Goal: Information Seeking & Learning: Find specific fact

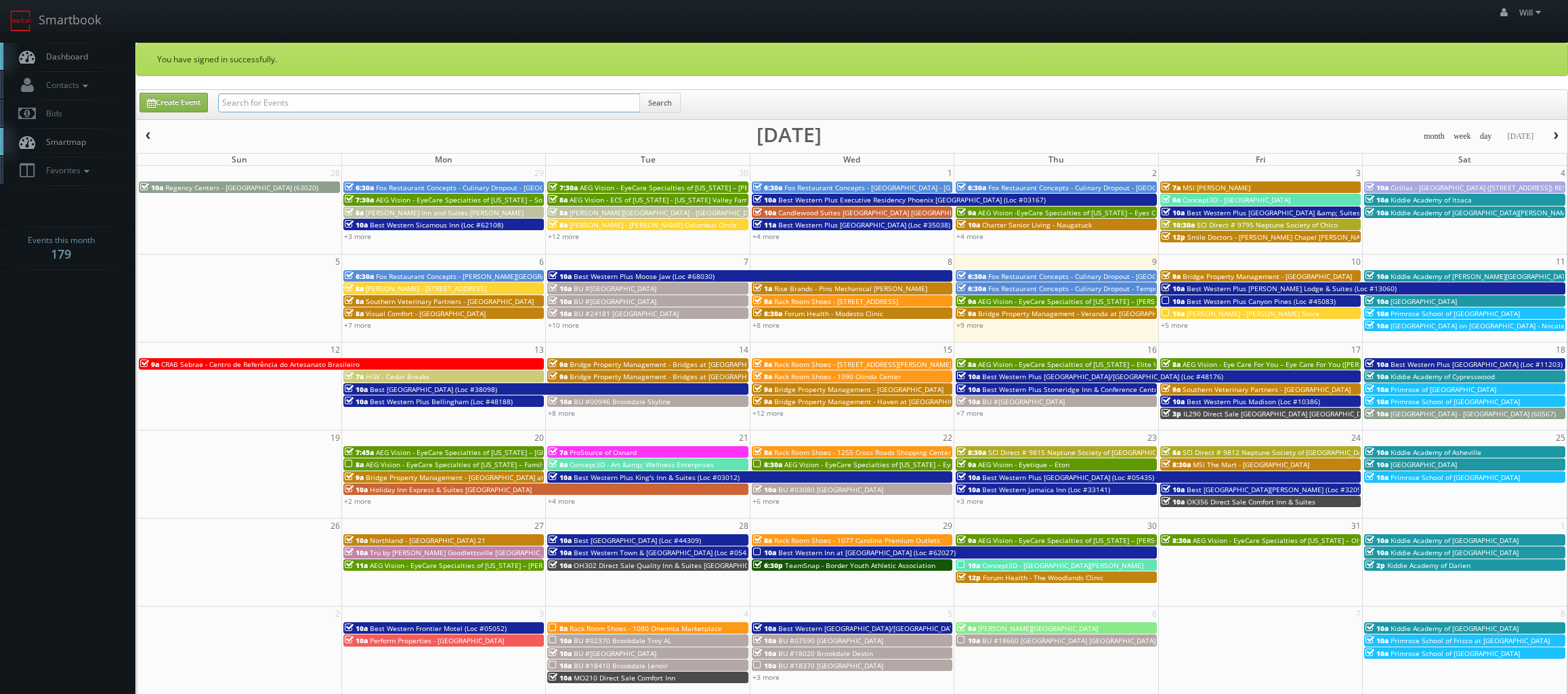
click at [338, 102] on input "text" at bounding box center [429, 102] width 422 height 19
paste input "Hampton Inn and Suites - Plymouth MA"
type input "Hampton Inn and Suites - Plymouth MA"
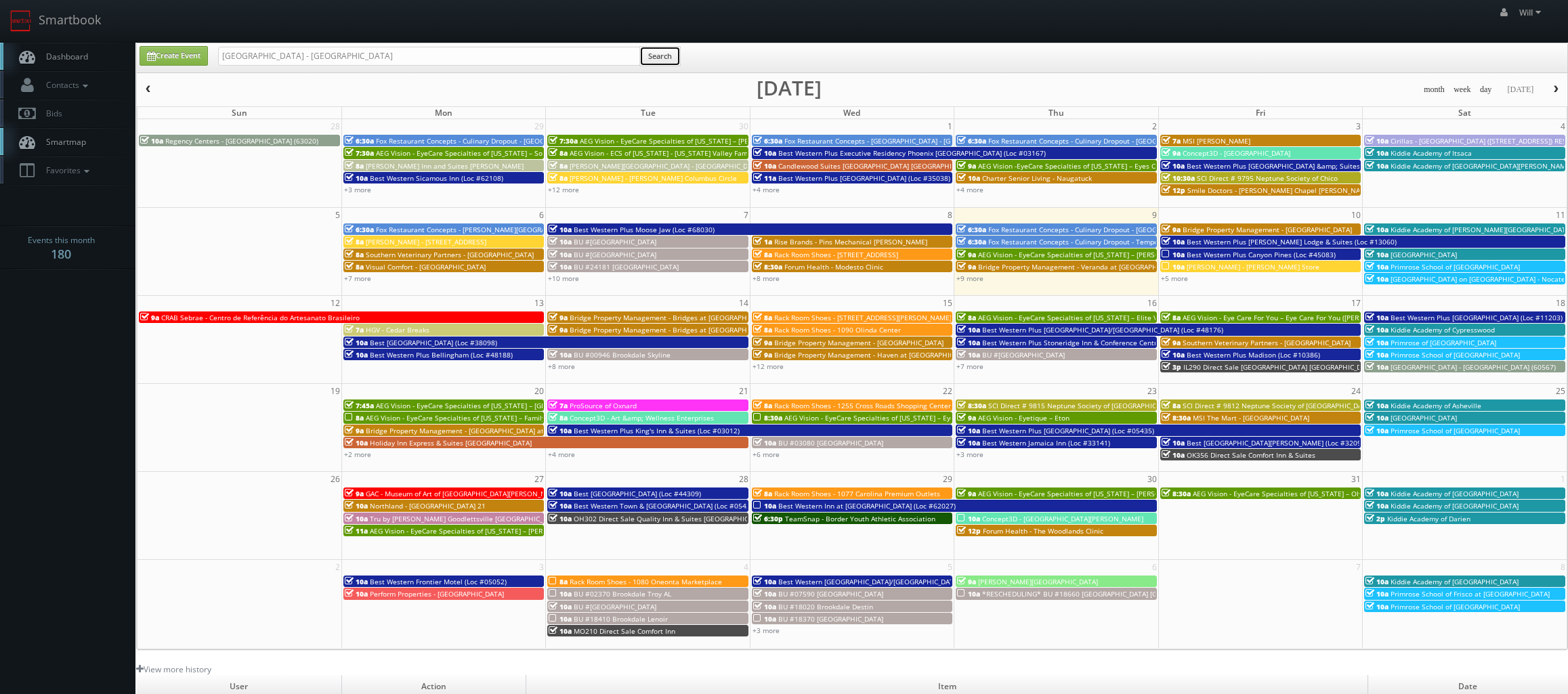
click at [667, 58] on button "Search" at bounding box center [660, 56] width 41 height 20
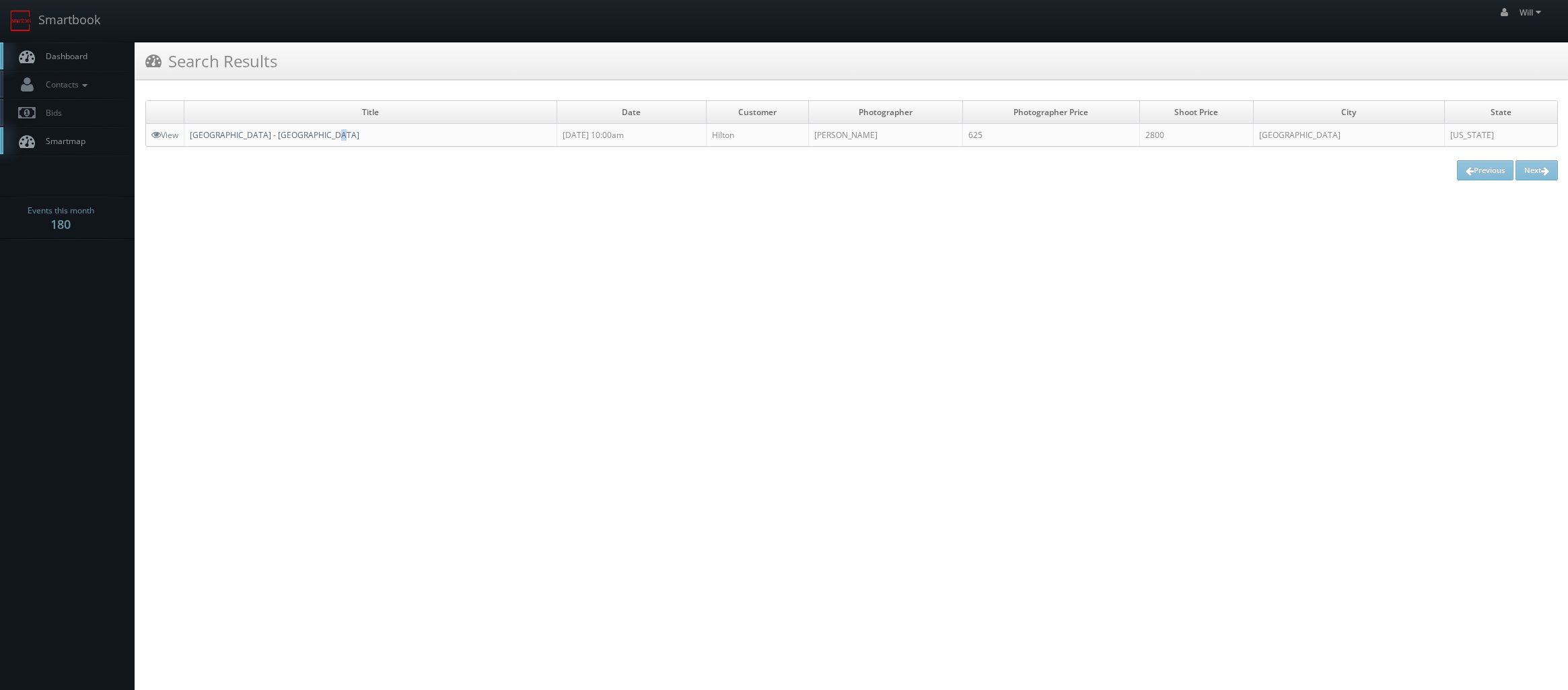
click at [326, 130] on td "[GEOGRAPHIC_DATA] - [GEOGRAPHIC_DATA]" at bounding box center [371, 135] width 373 height 23
click at [326, 130] on link "[GEOGRAPHIC_DATA] - [GEOGRAPHIC_DATA]" at bounding box center [274, 135] width 170 height 12
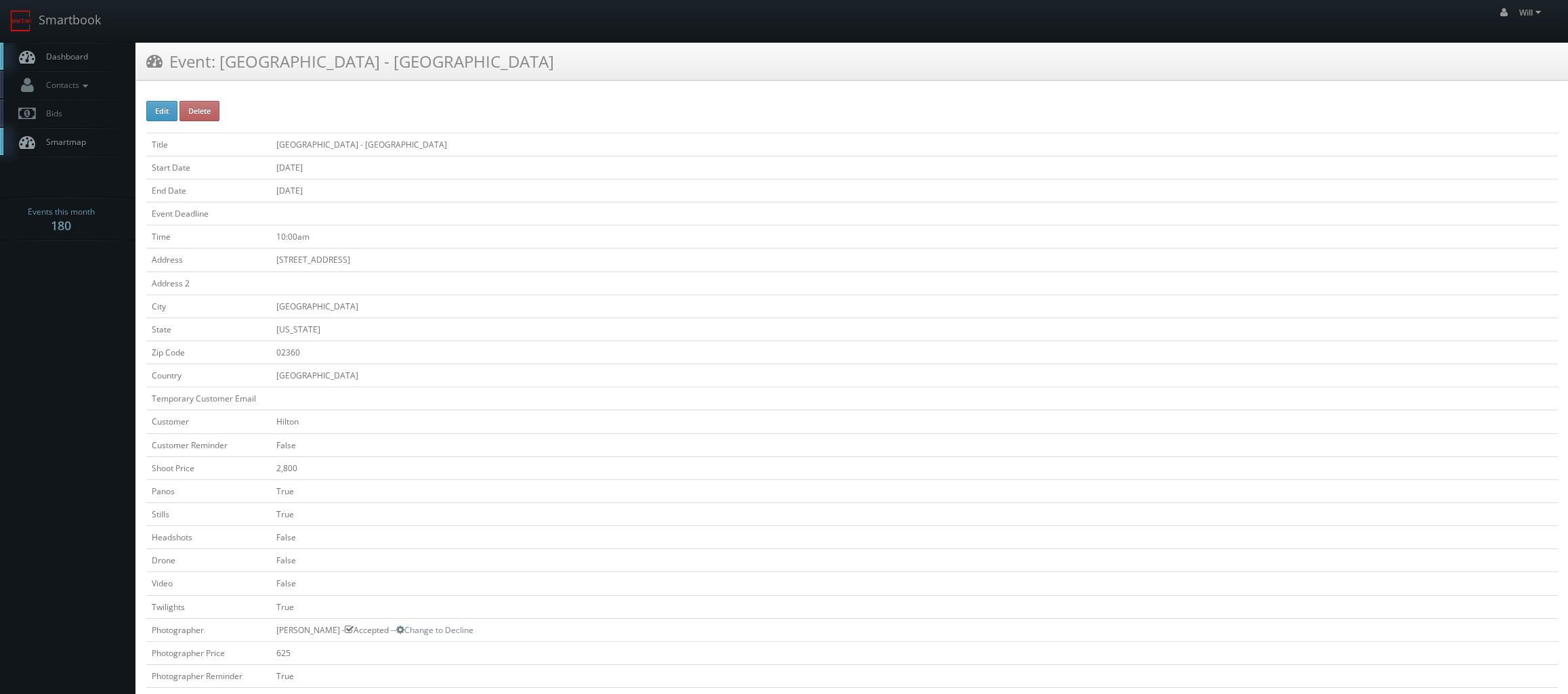
scroll to position [68, 0]
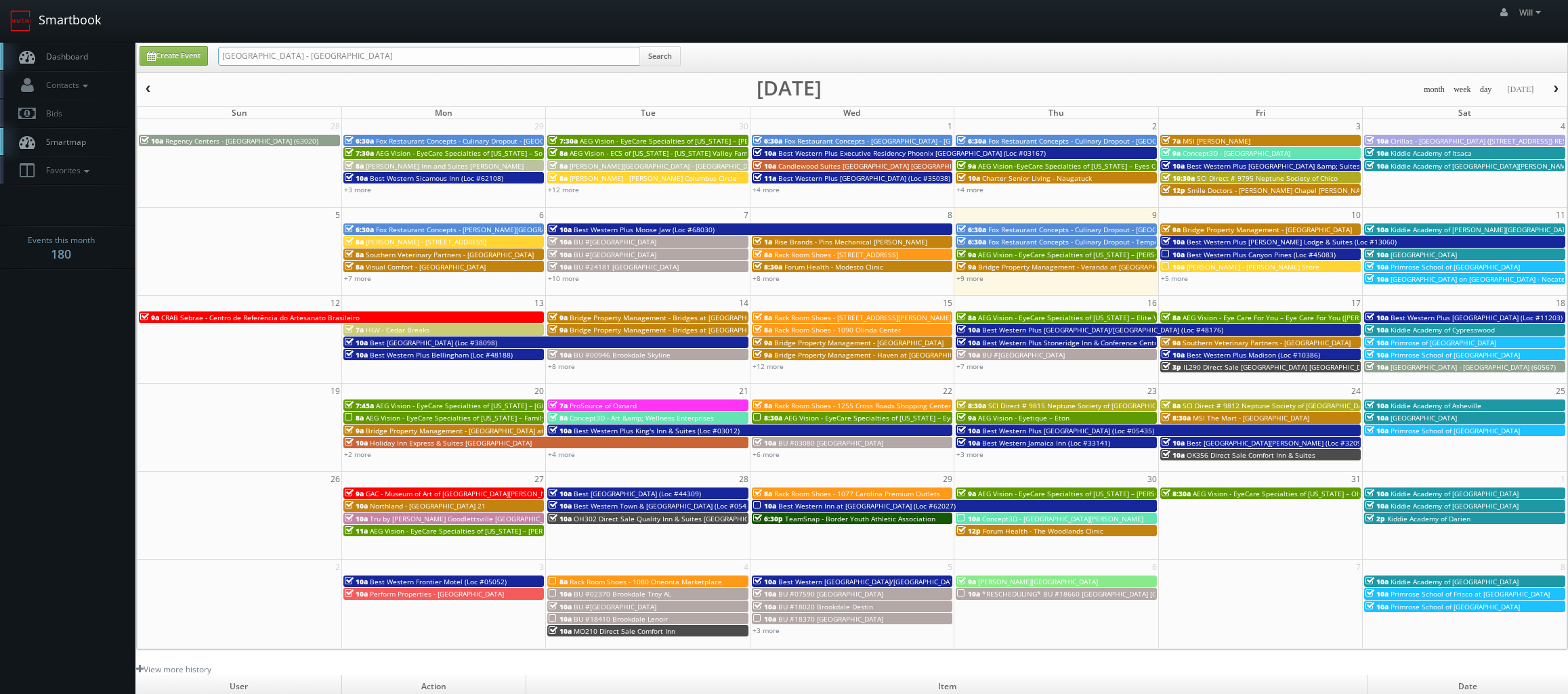
drag, startPoint x: 432, startPoint y: 61, endPoint x: 68, endPoint y: 1, distance: 368.9
click at [68, 1] on body "Smartbook Toggle Side Navigation Toggle Top Navigation Will Will Profile Logout…" at bounding box center [784, 464] width 1568 height 928
paste input "(09-04-25) TNA83 Direct Sale Sleep Inn & Suites"
drag, startPoint x: 267, startPoint y: 55, endPoint x: 108, endPoint y: 26, distance: 161.6
click at [108, 26] on body "Smartbook Toggle Side Navigation Toggle Top Navigation Will Will Profile Logout…" at bounding box center [784, 464] width 1568 height 928
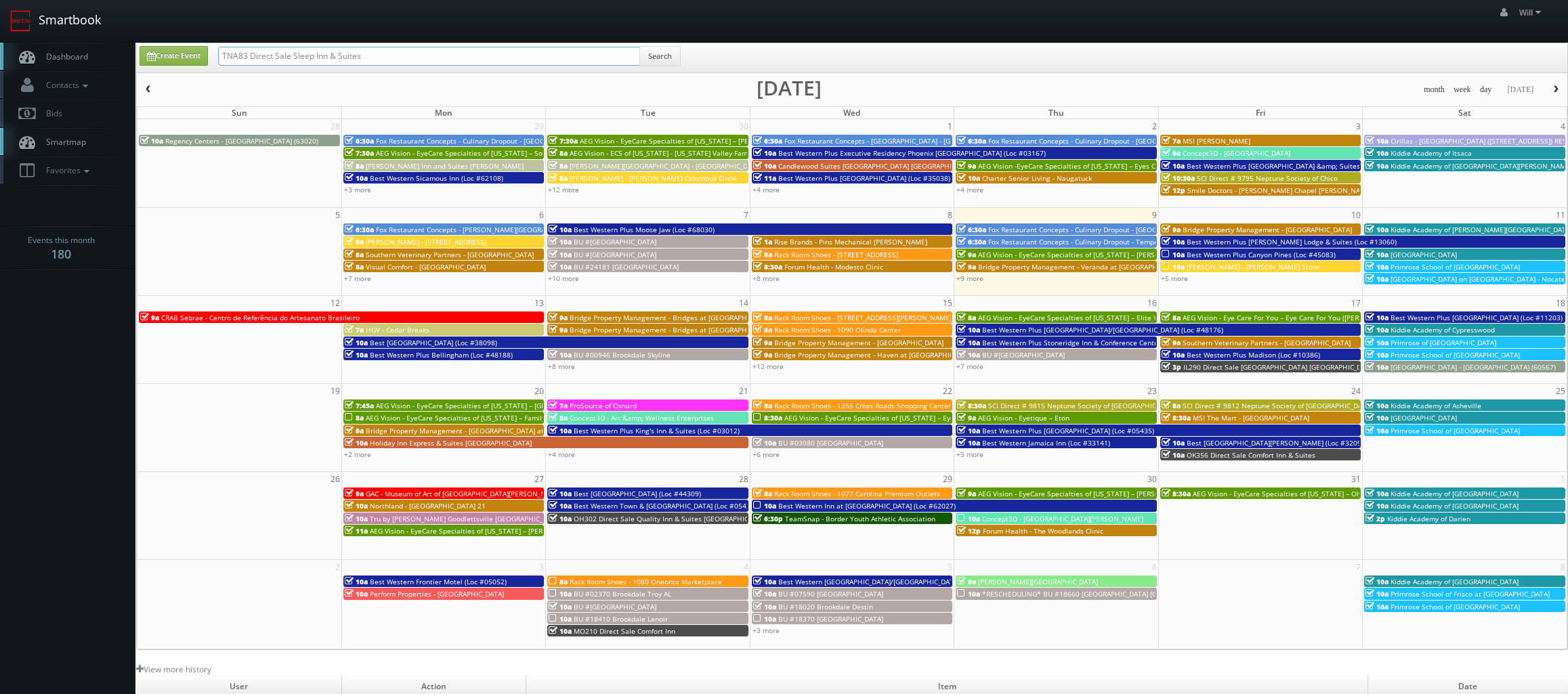
type input "TNA83 Direct Sale Sleep Inn & Suites"
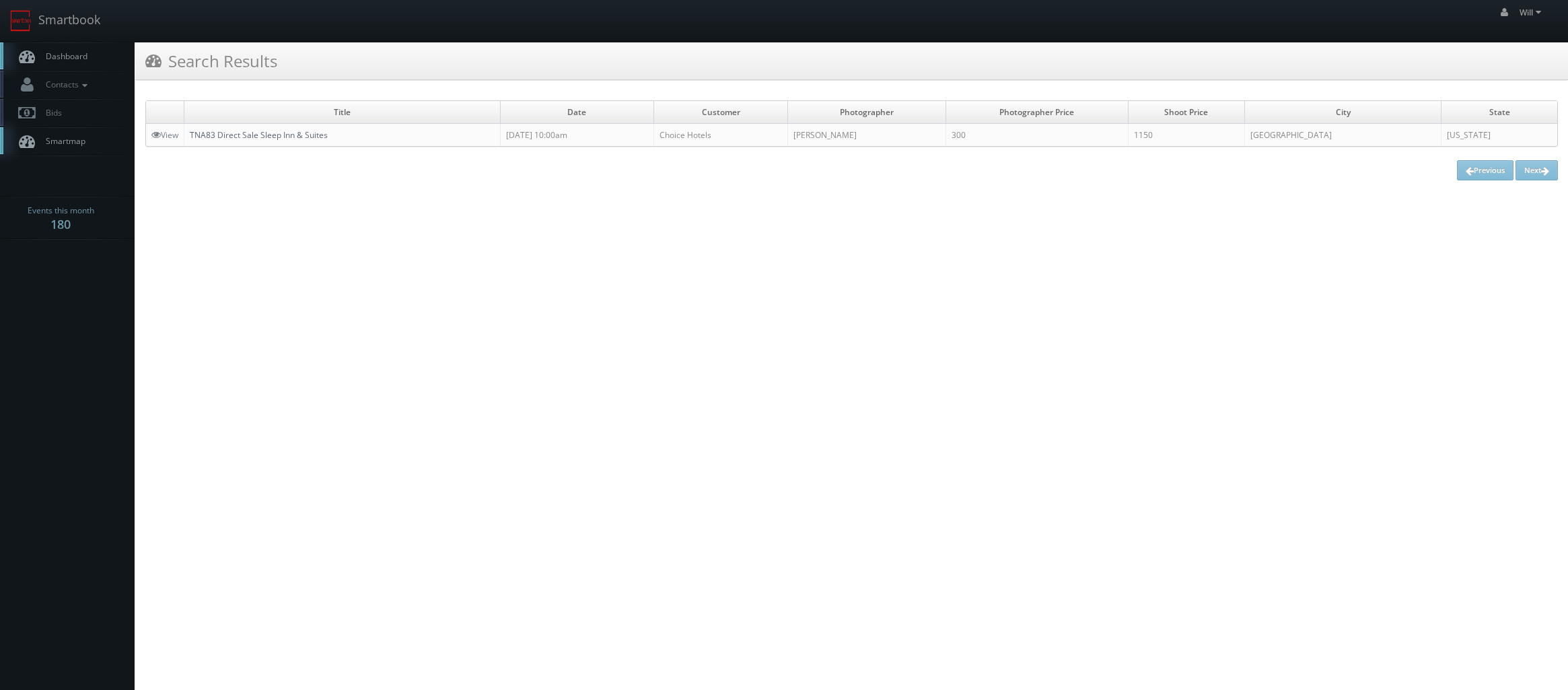
click at [268, 133] on link "TNA83 Direct Sale Sleep Inn & Suites" at bounding box center [258, 135] width 138 height 12
